Goal: Transaction & Acquisition: Purchase product/service

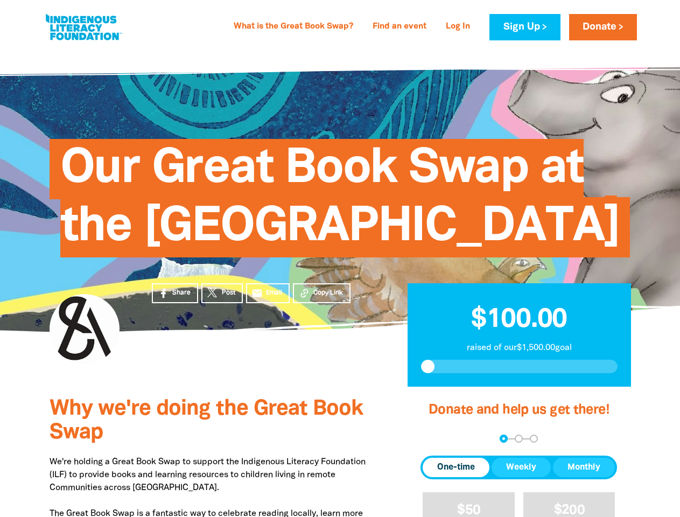
click at [340, 257] on span "Our Great Book Swap at the [GEOGRAPHIC_DATA]" at bounding box center [339, 202] width 559 height 110
click at [435, 442] on div "arrow_back Back Step 1 Step 2 Step 3" at bounding box center [518, 438] width 196 height 8
click at [503, 440] on div "Navigate to step 1 of 3 to enter your donation amount" at bounding box center [503, 438] width 3 height 3
click at [456, 477] on span "Donation frequency" at bounding box center [455, 466] width 67 height 19
click at [521, 477] on button "Weekly" at bounding box center [520, 466] width 59 height 19
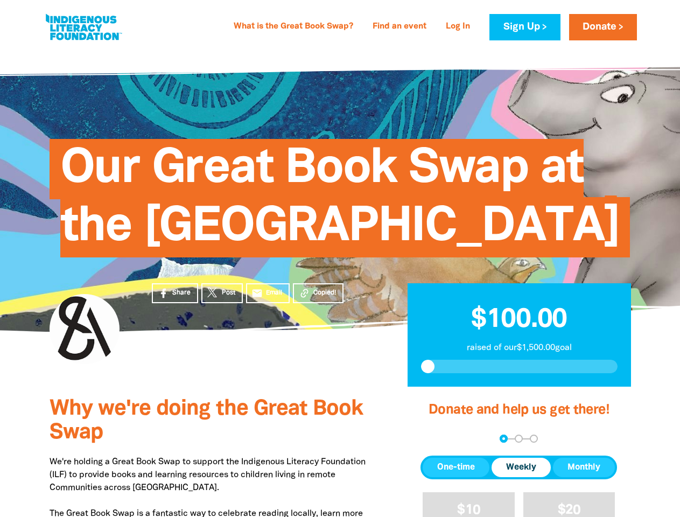
click at [583, 477] on button "Monthly" at bounding box center [584, 466] width 62 height 19
